Goal: Information Seeking & Learning: Learn about a topic

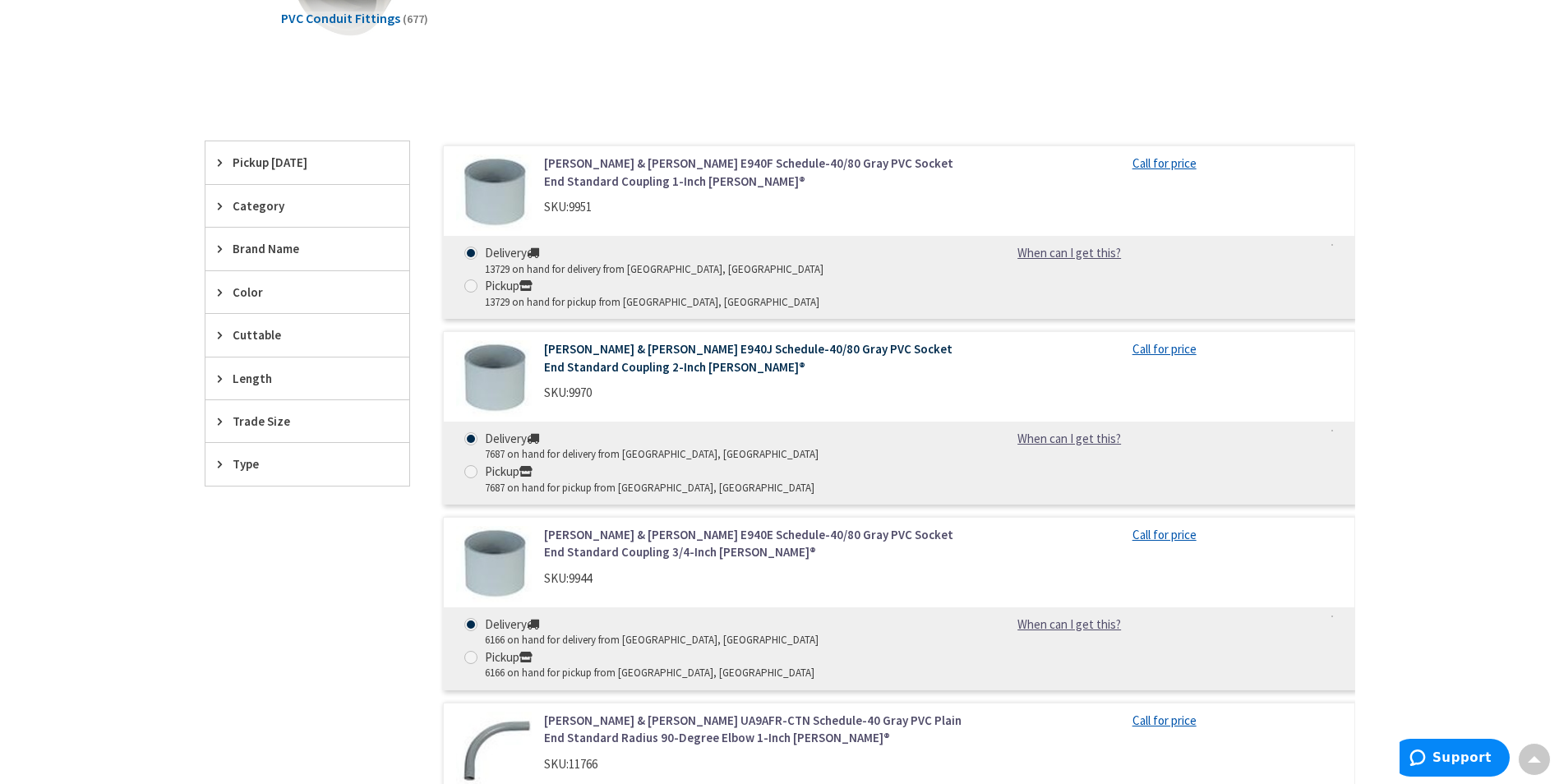
scroll to position [247, 0]
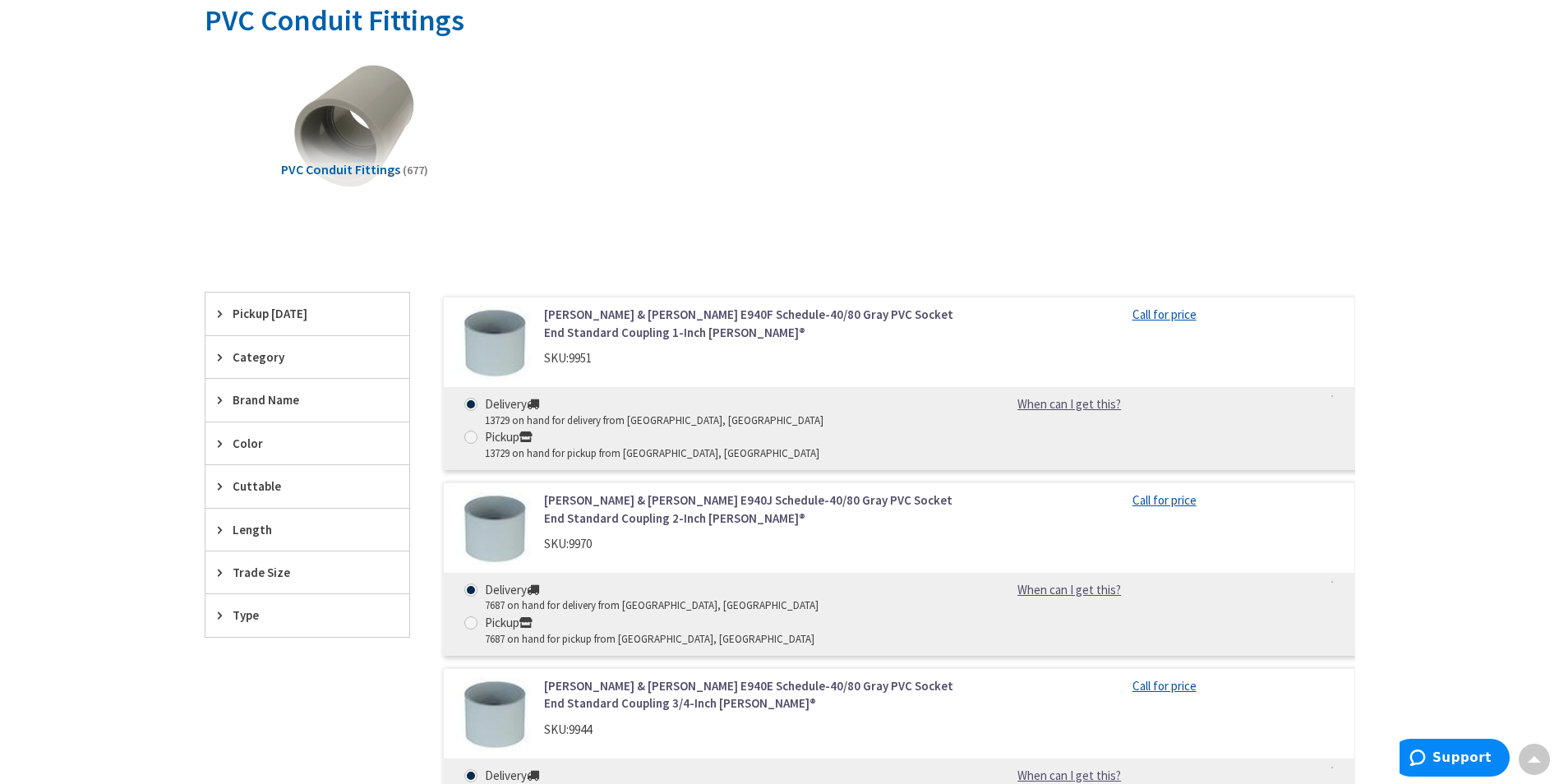
click at [255, 354] on span "Category" at bounding box center [300, 357] width 134 height 18
click at [280, 668] on span "Type" at bounding box center [300, 668] width 134 height 18
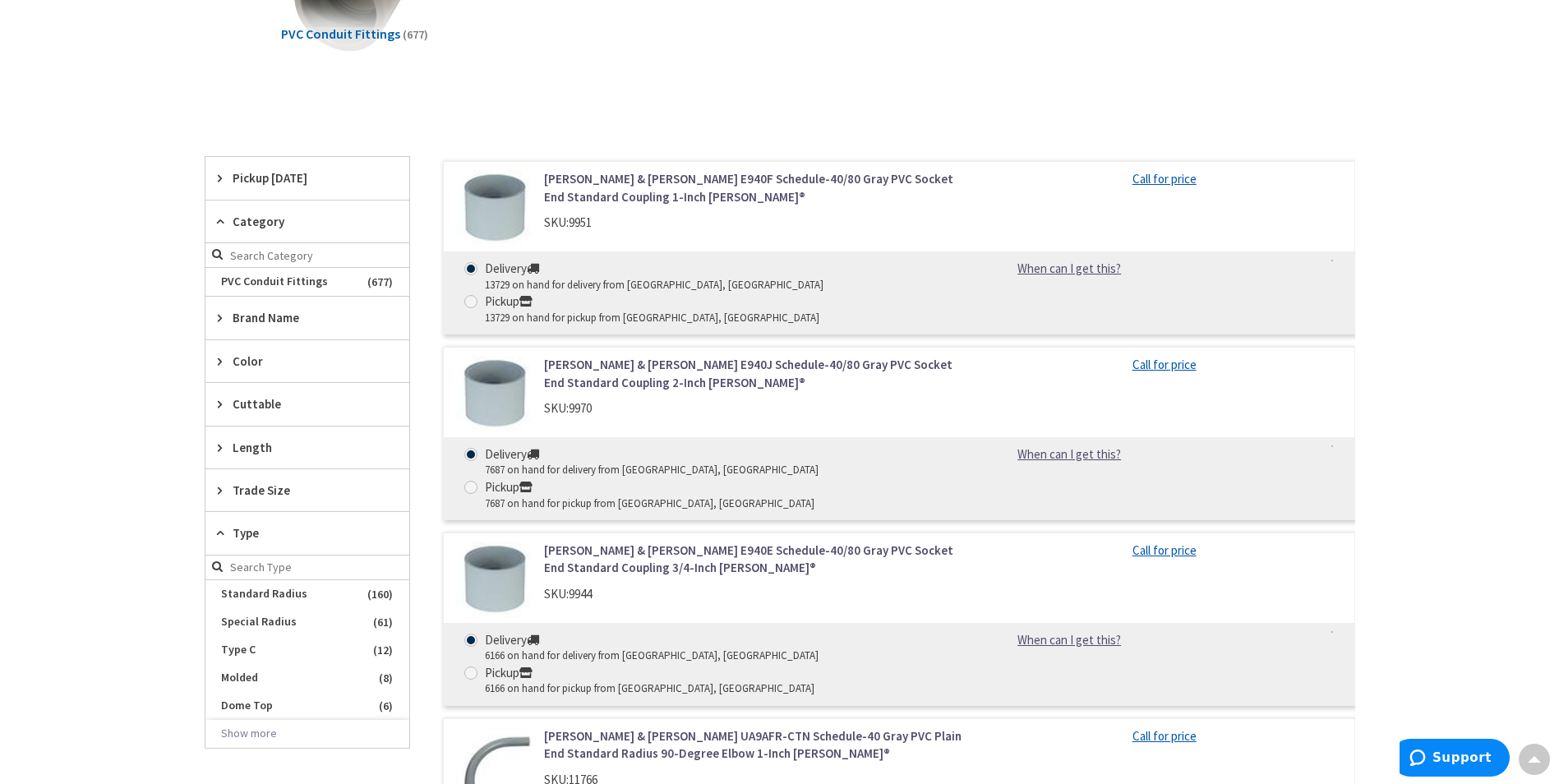
scroll to position [411, 0]
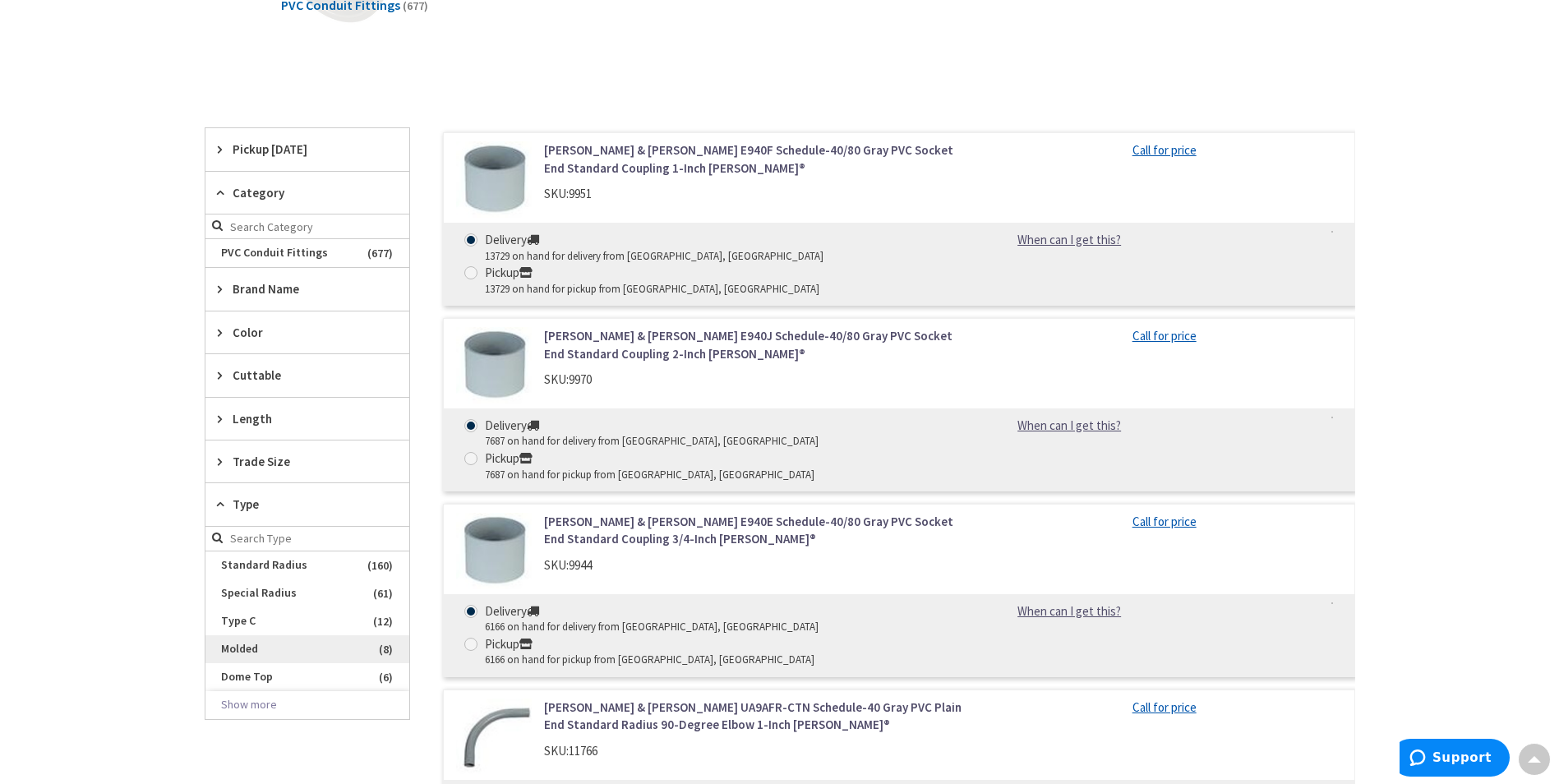
click at [325, 655] on span "Molded" at bounding box center [307, 649] width 204 height 28
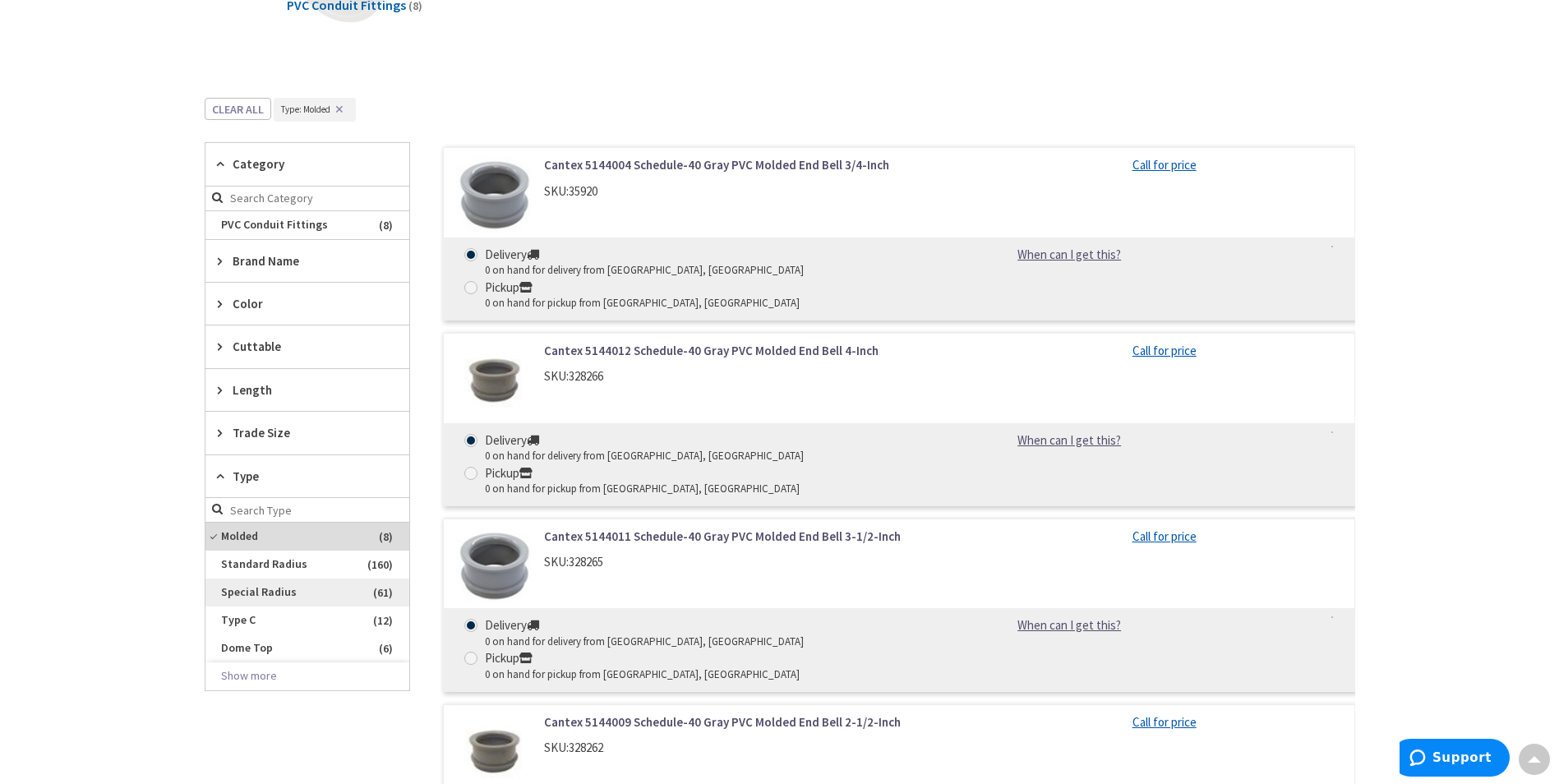
click at [295, 600] on span "Special Radius" at bounding box center [307, 593] width 204 height 28
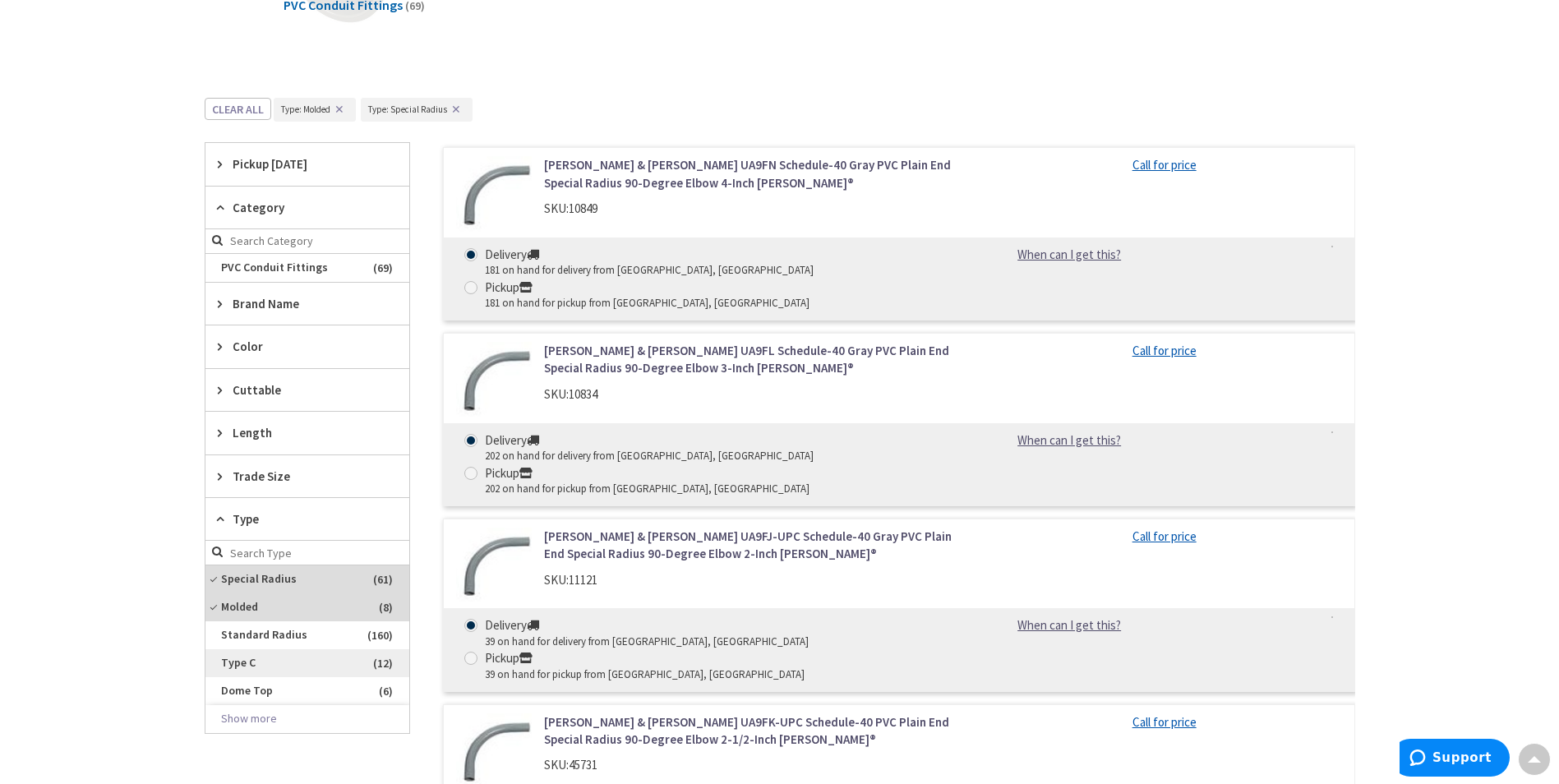
click at [282, 665] on span "Type C" at bounding box center [307, 663] width 204 height 28
click at [302, 631] on span "Molded" at bounding box center [307, 635] width 204 height 28
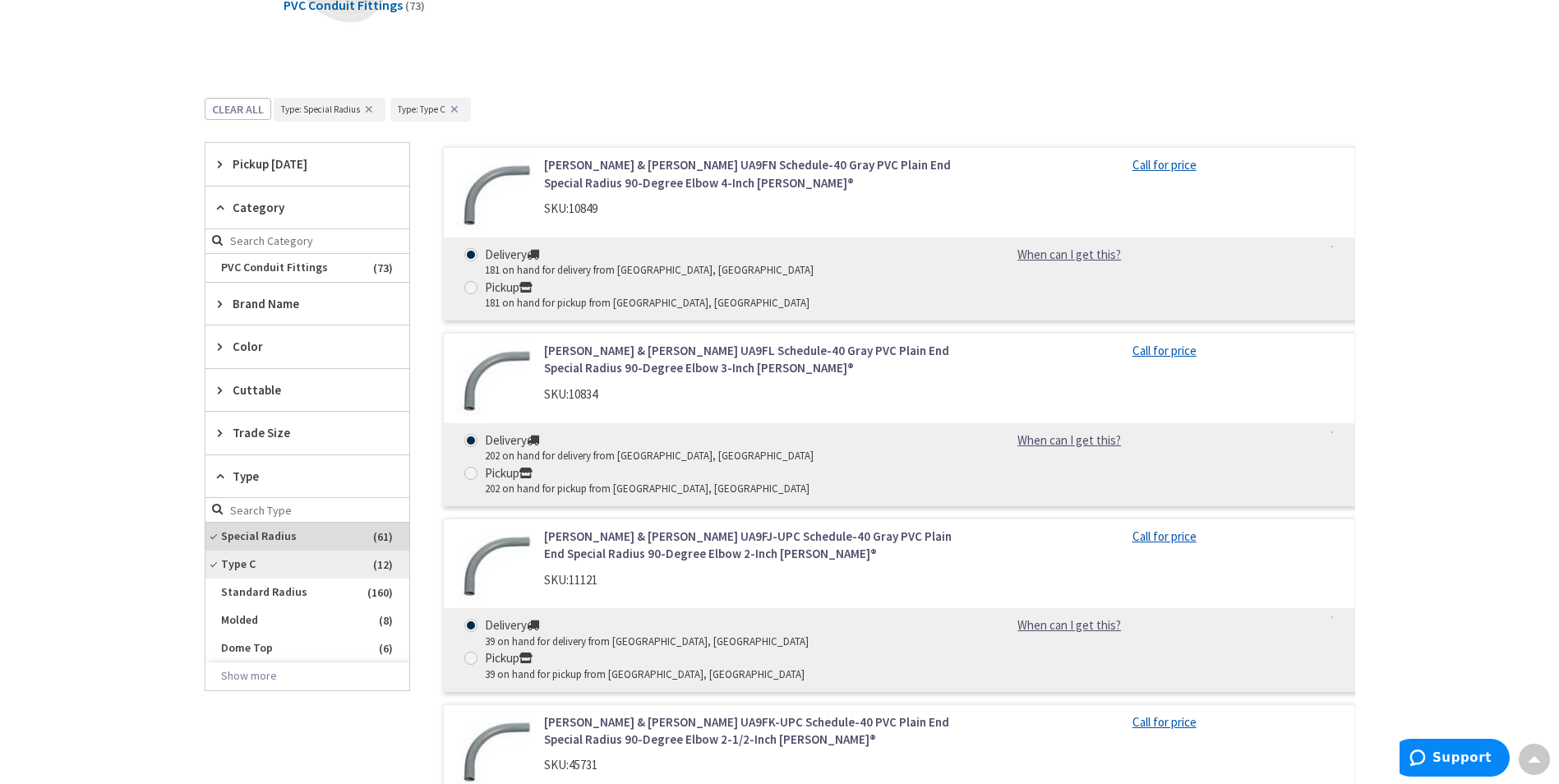
click at [215, 556] on span "Type C" at bounding box center [307, 564] width 204 height 28
click at [215, 538] on span "Special Radius" at bounding box center [307, 537] width 204 height 28
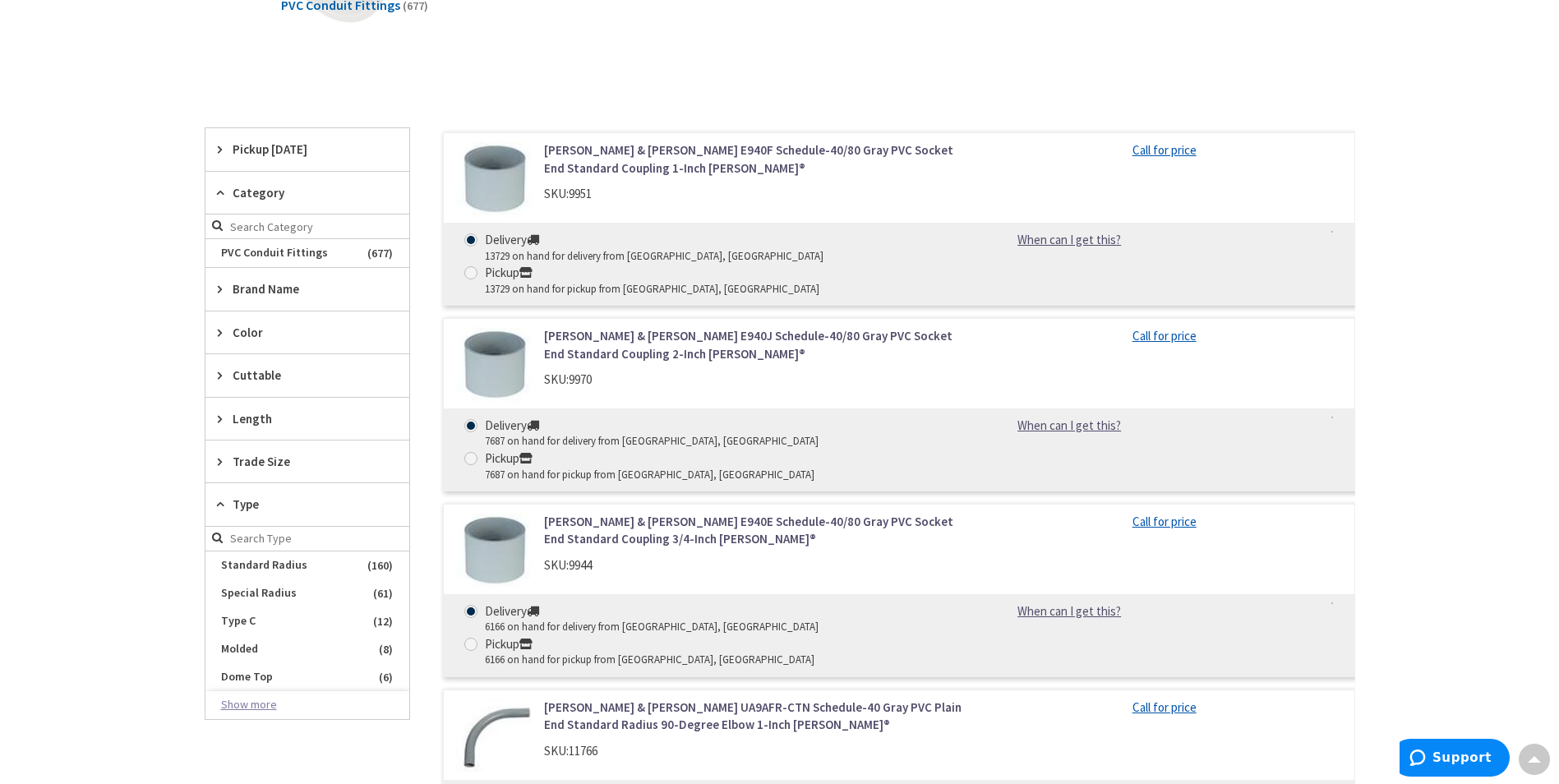
click at [274, 707] on button "Show more" at bounding box center [307, 706] width 204 height 28
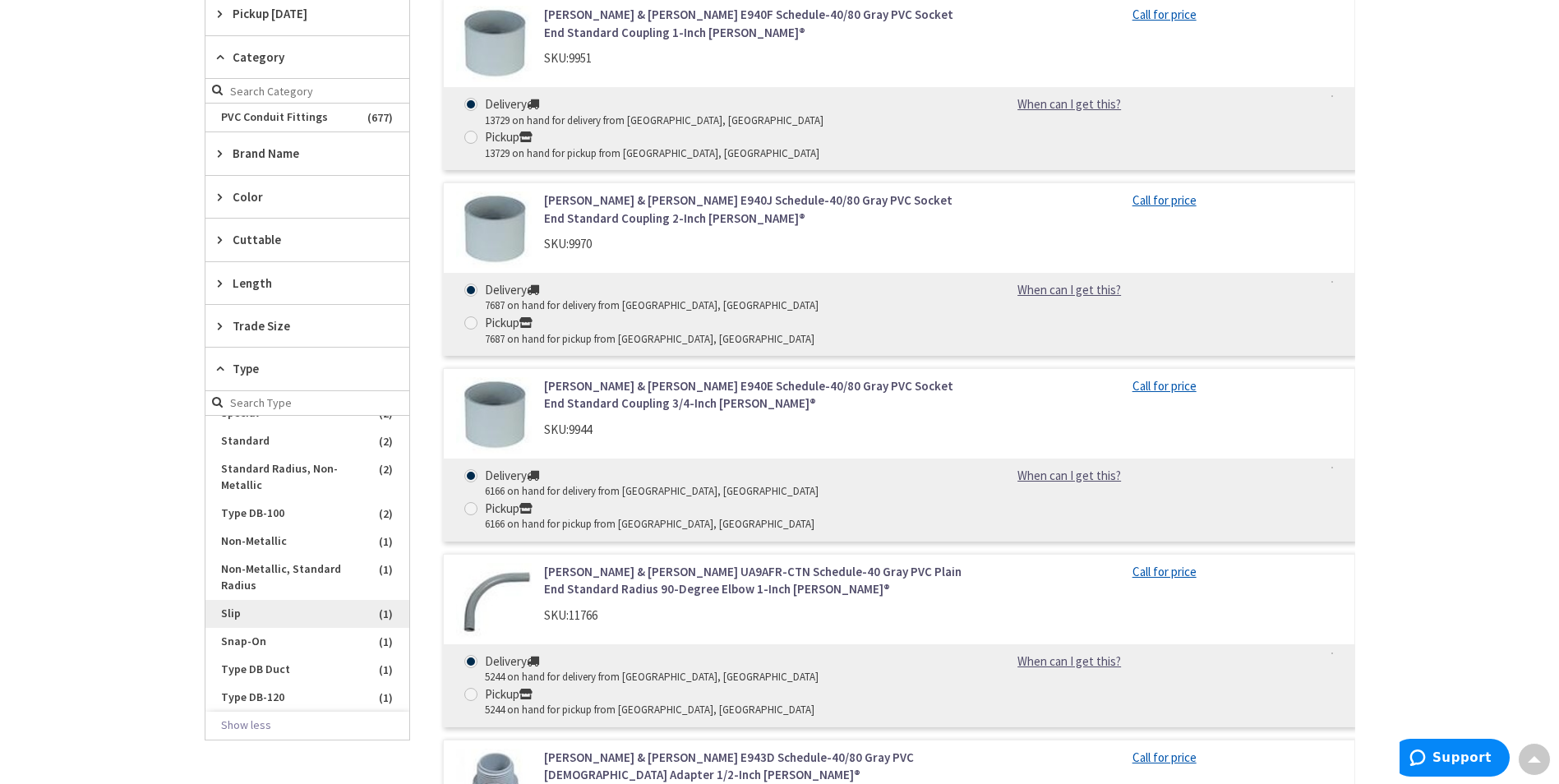
scroll to position [575, 0]
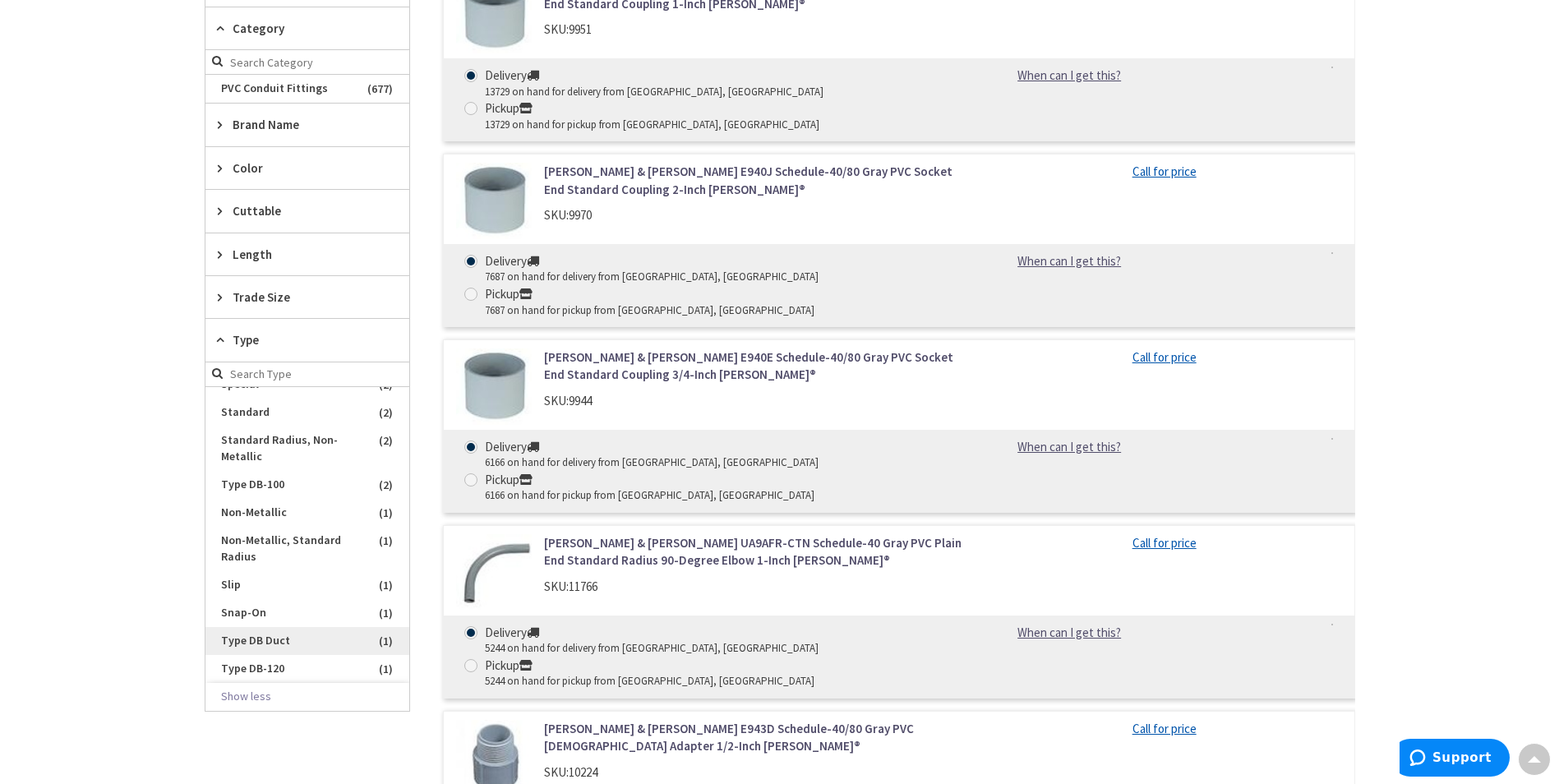
click at [280, 646] on span "Type DB Duct" at bounding box center [307, 641] width 204 height 28
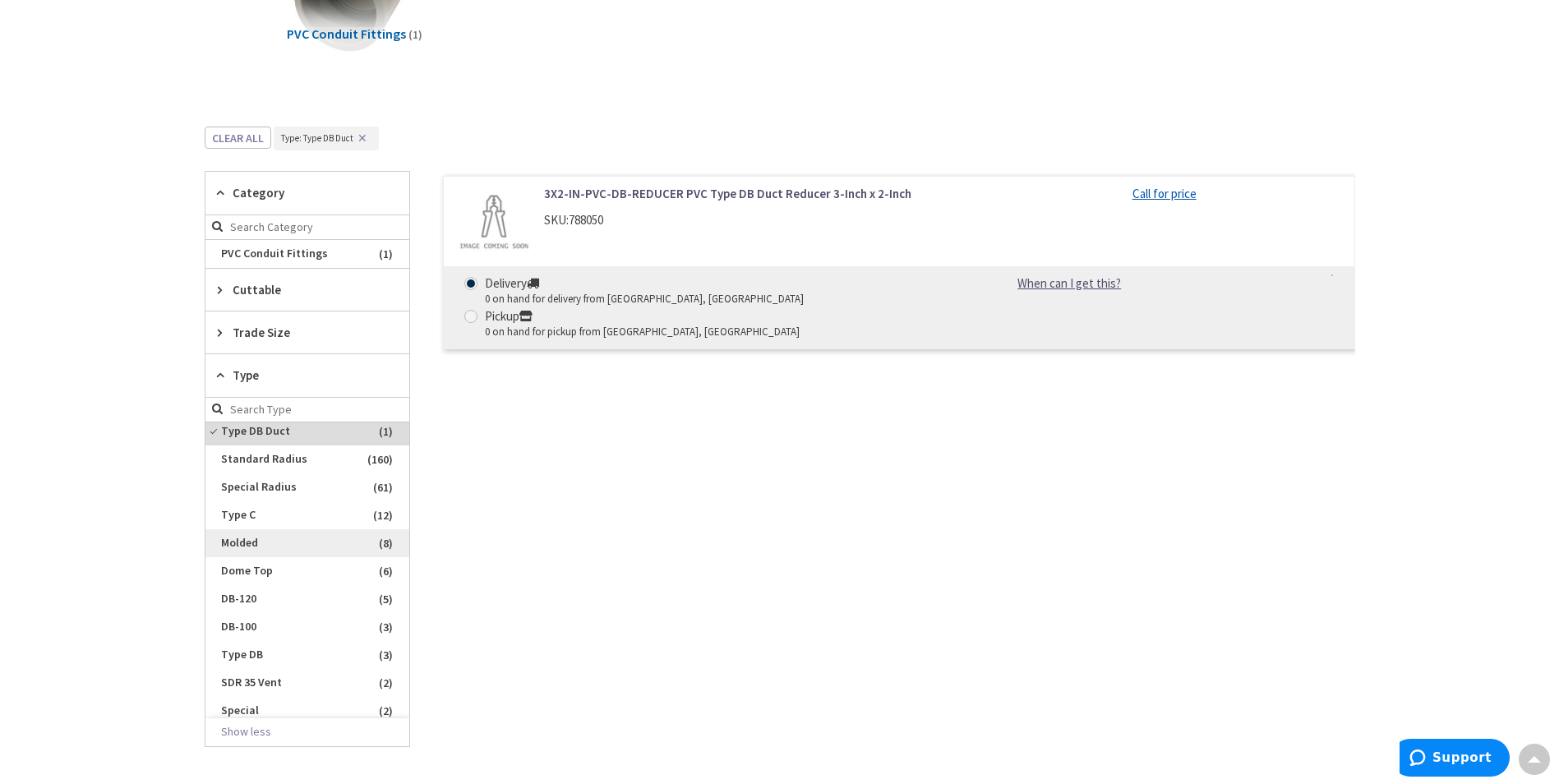
scroll to position [0, 0]
click at [293, 608] on span "DB-120" at bounding box center [307, 604] width 204 height 28
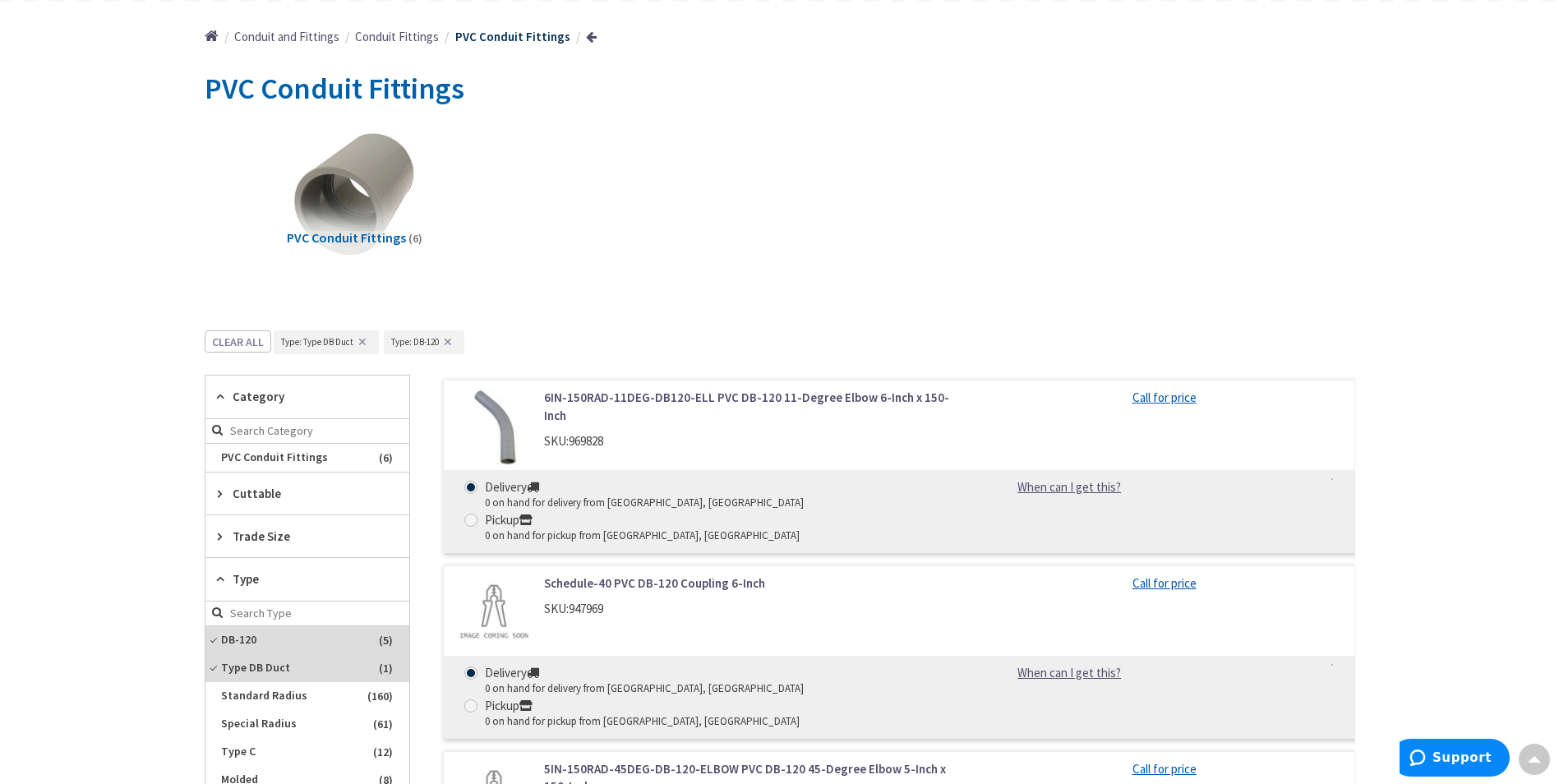
scroll to position [277, 0]
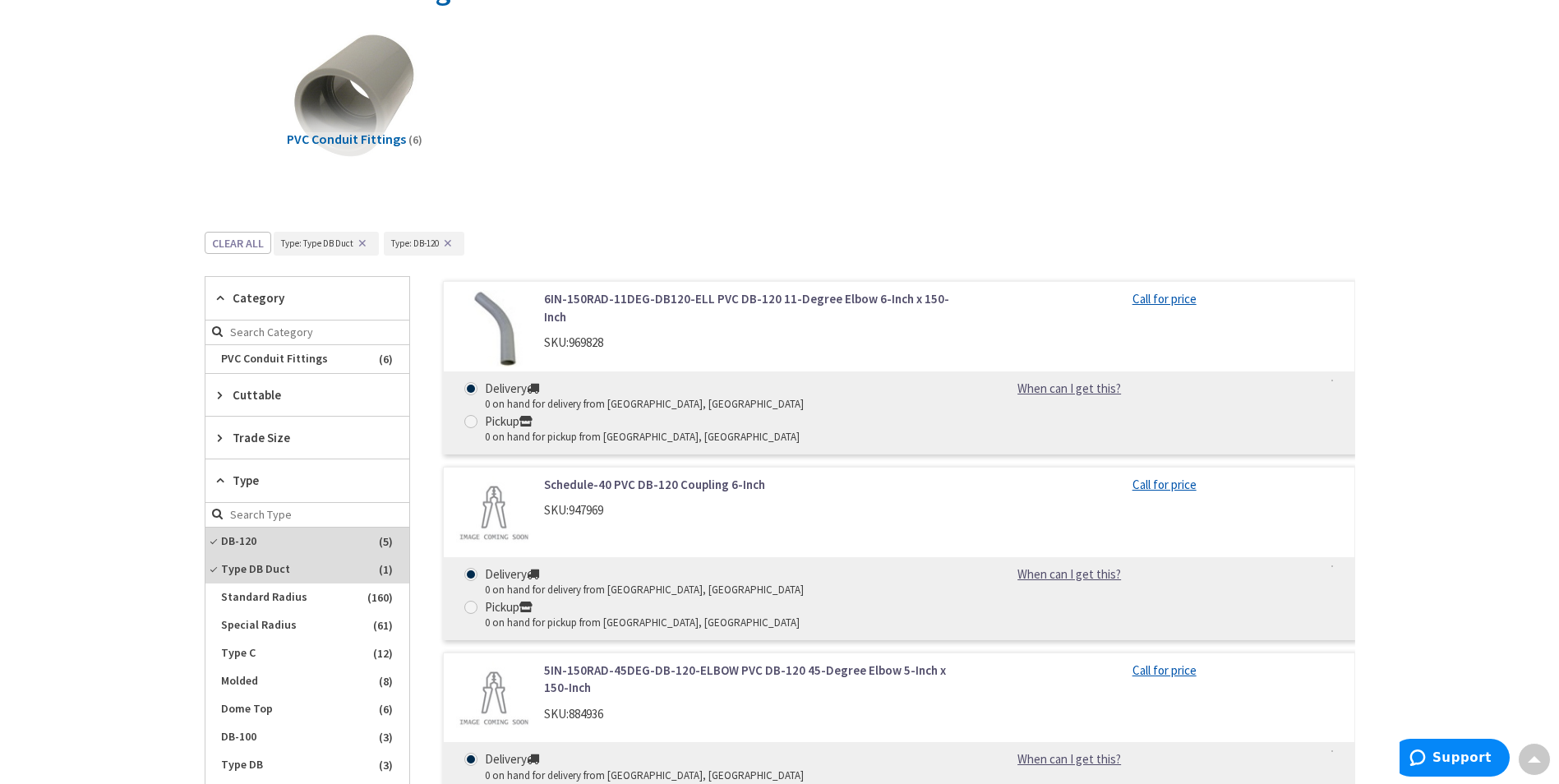
click at [235, 438] on span "Trade Size" at bounding box center [300, 437] width 134 height 18
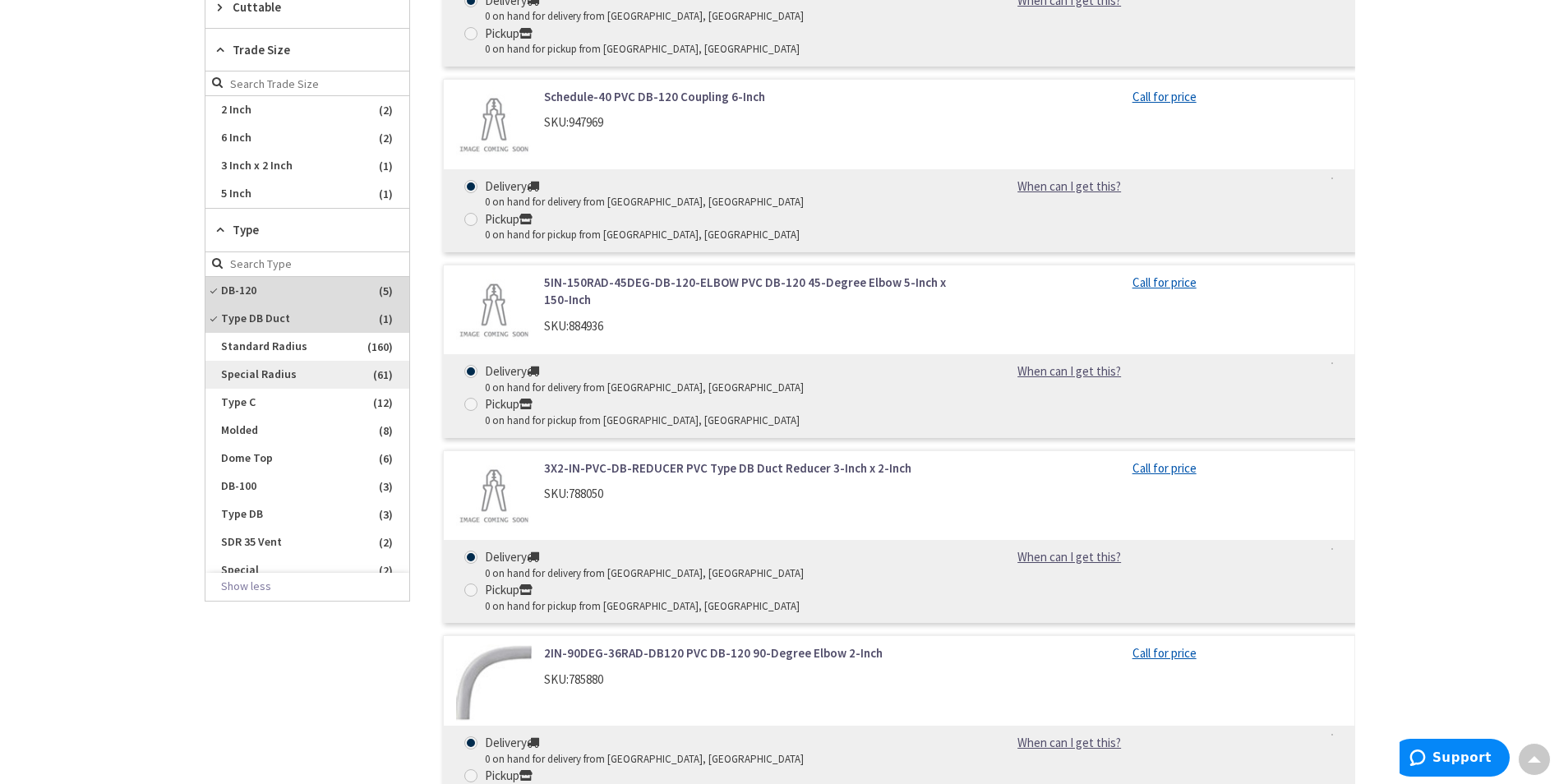
scroll to position [688, 0]
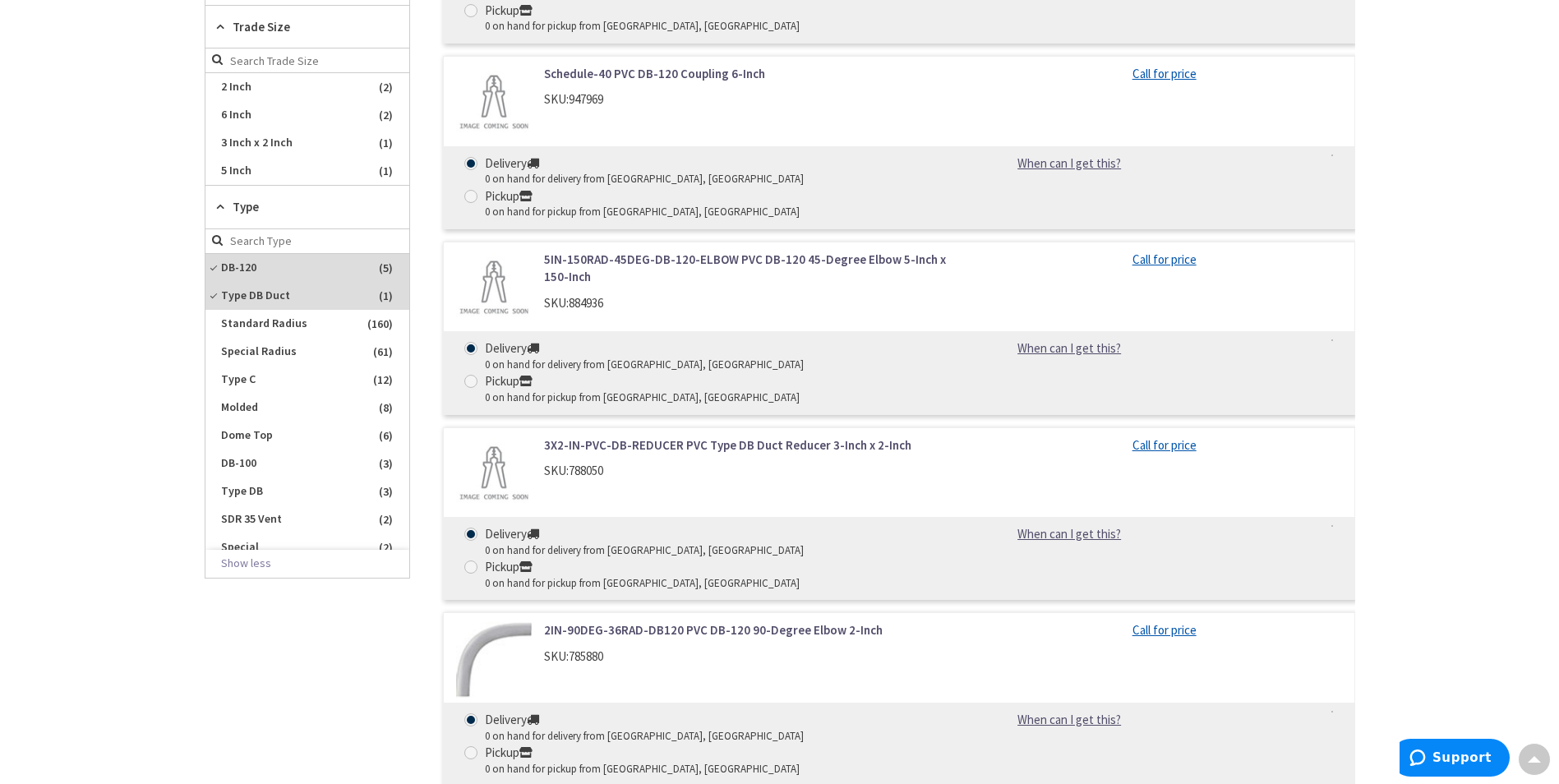
click at [824, 647] on div "SKU: 785880" at bounding box center [753, 656] width 418 height 18
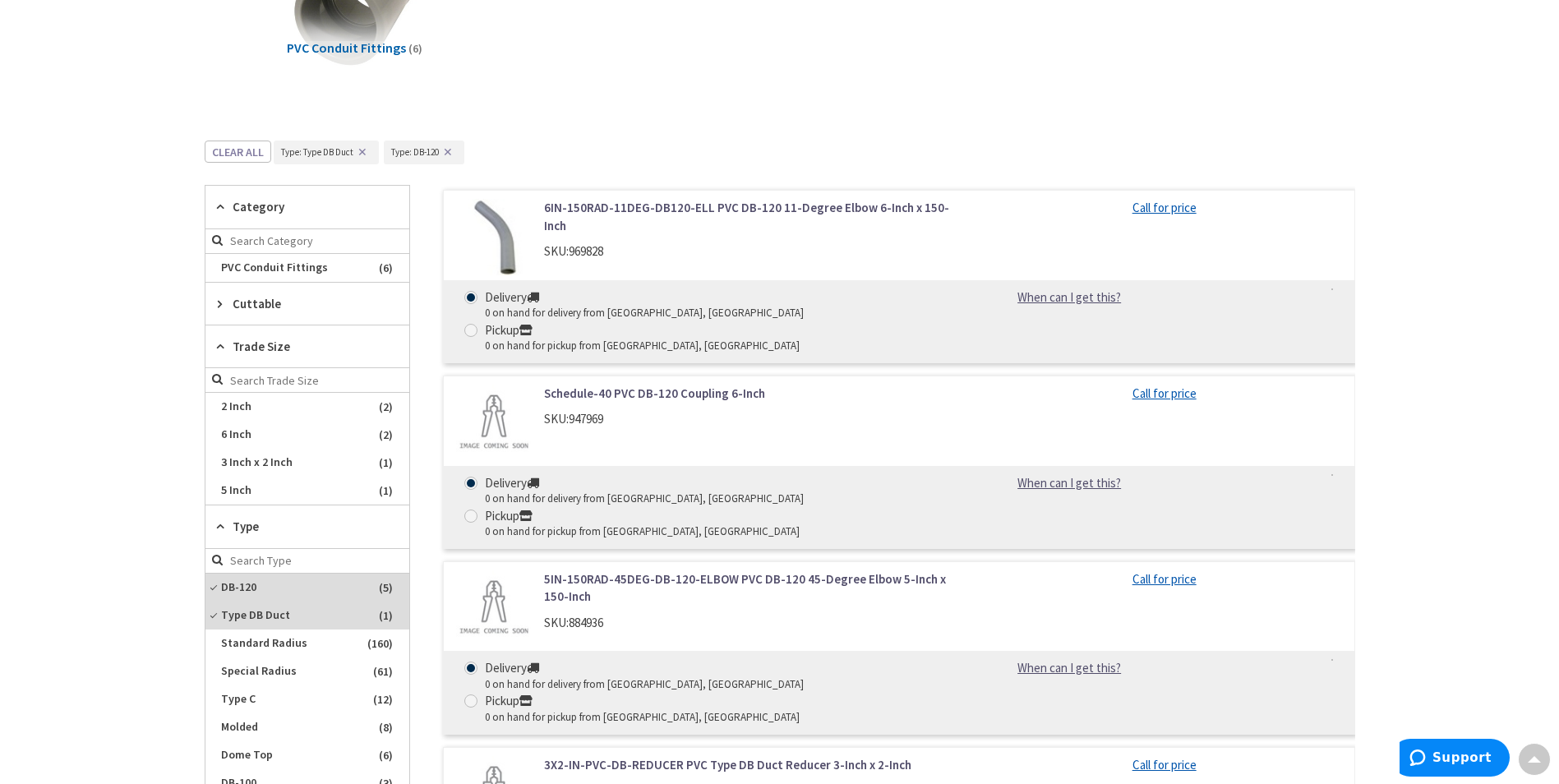
scroll to position [195, 0]
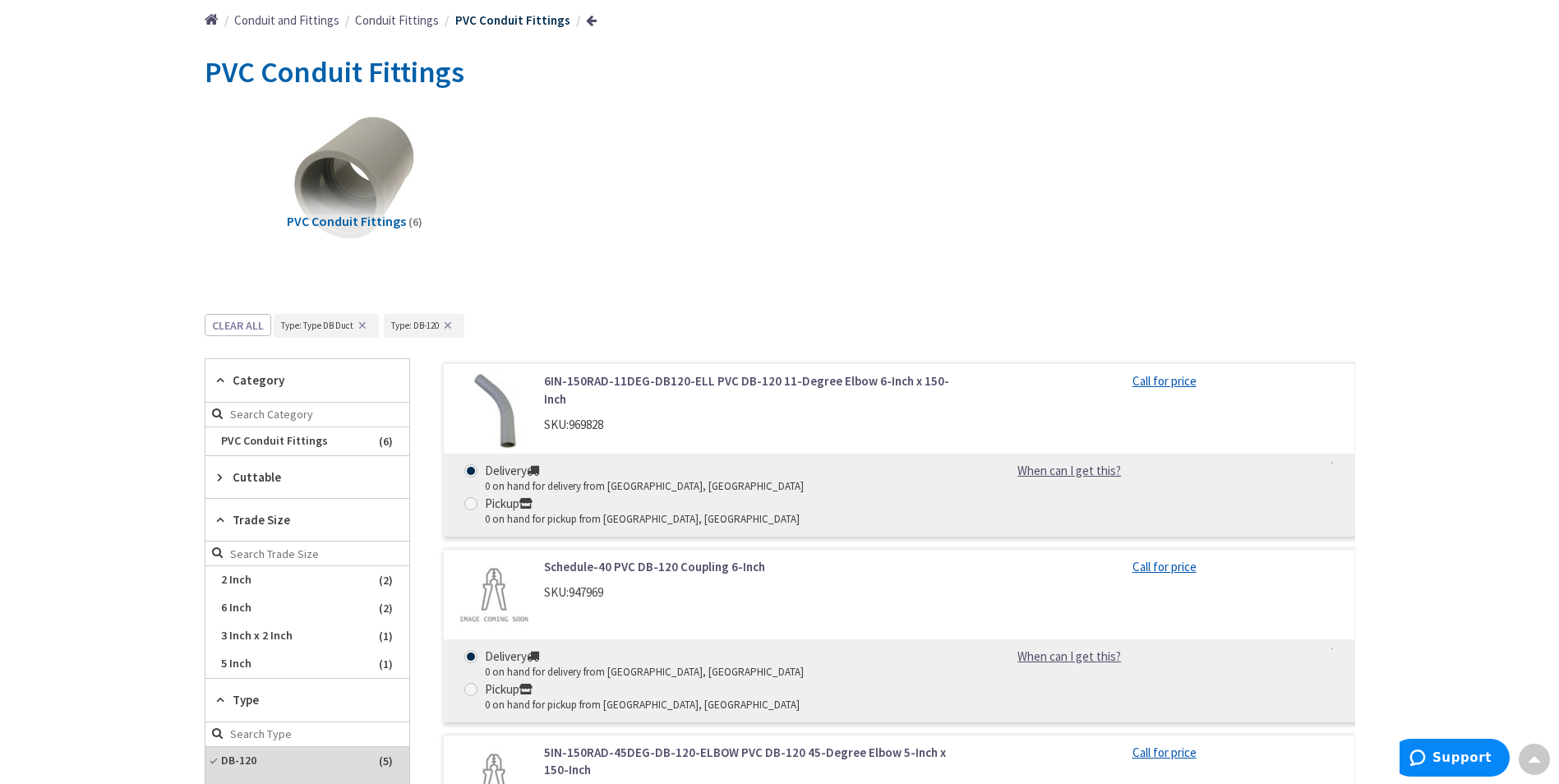
click at [506, 414] on img at bounding box center [494, 410] width 77 height 77
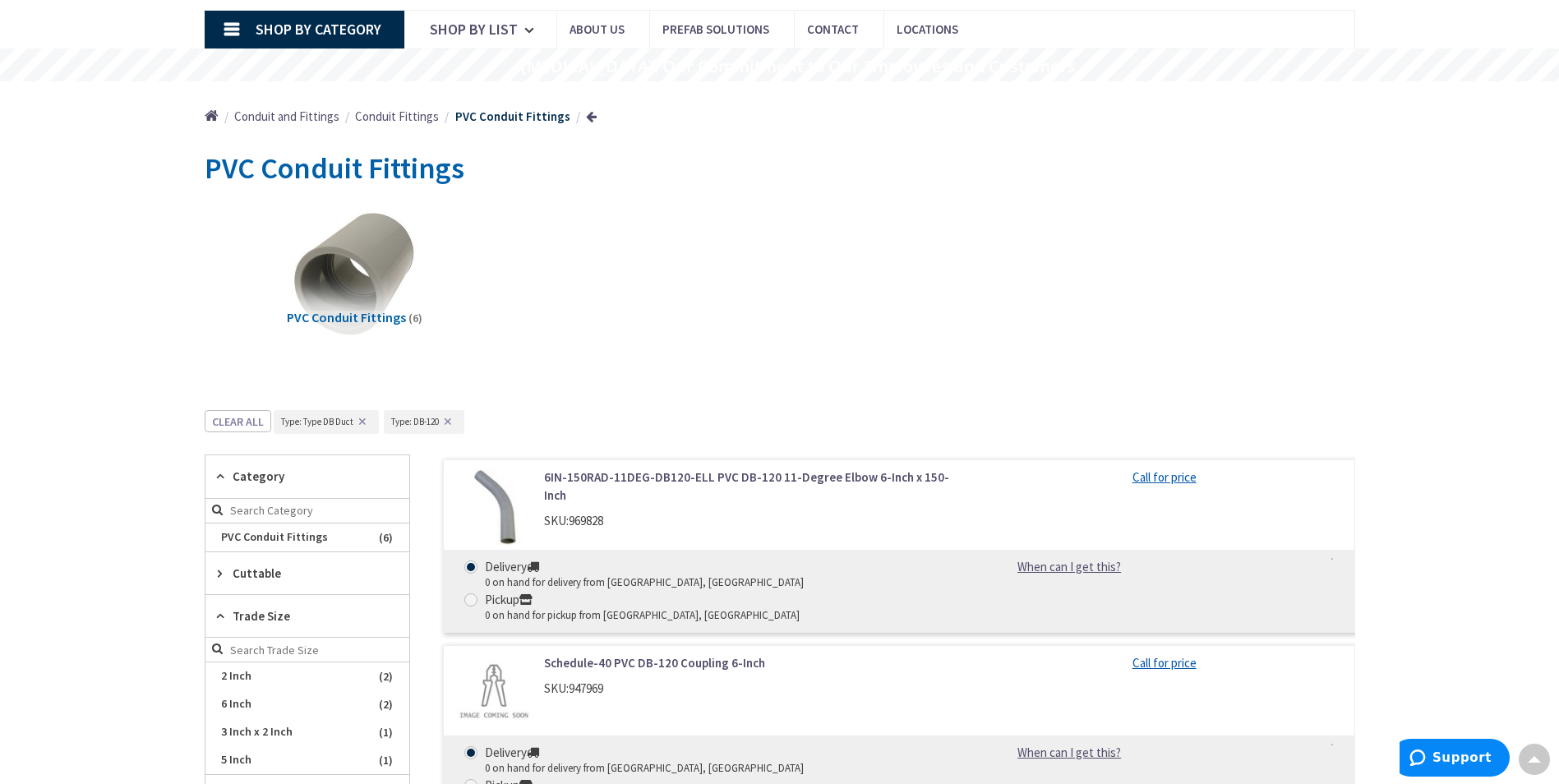
scroll to position [0, 0]
